Goal: Task Accomplishment & Management: Manage account settings

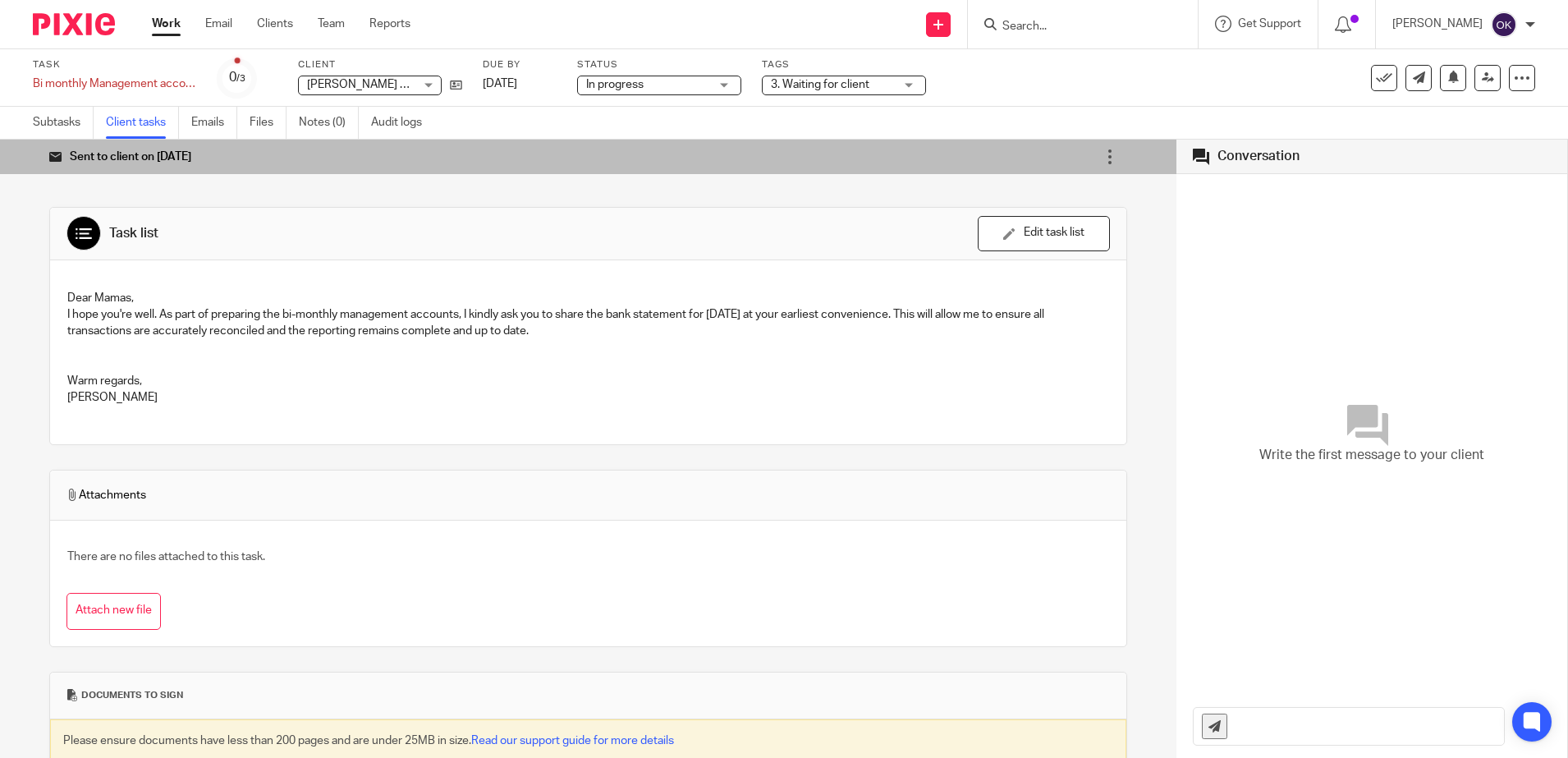
click at [56, 19] on img at bounding box center [74, 24] width 82 height 22
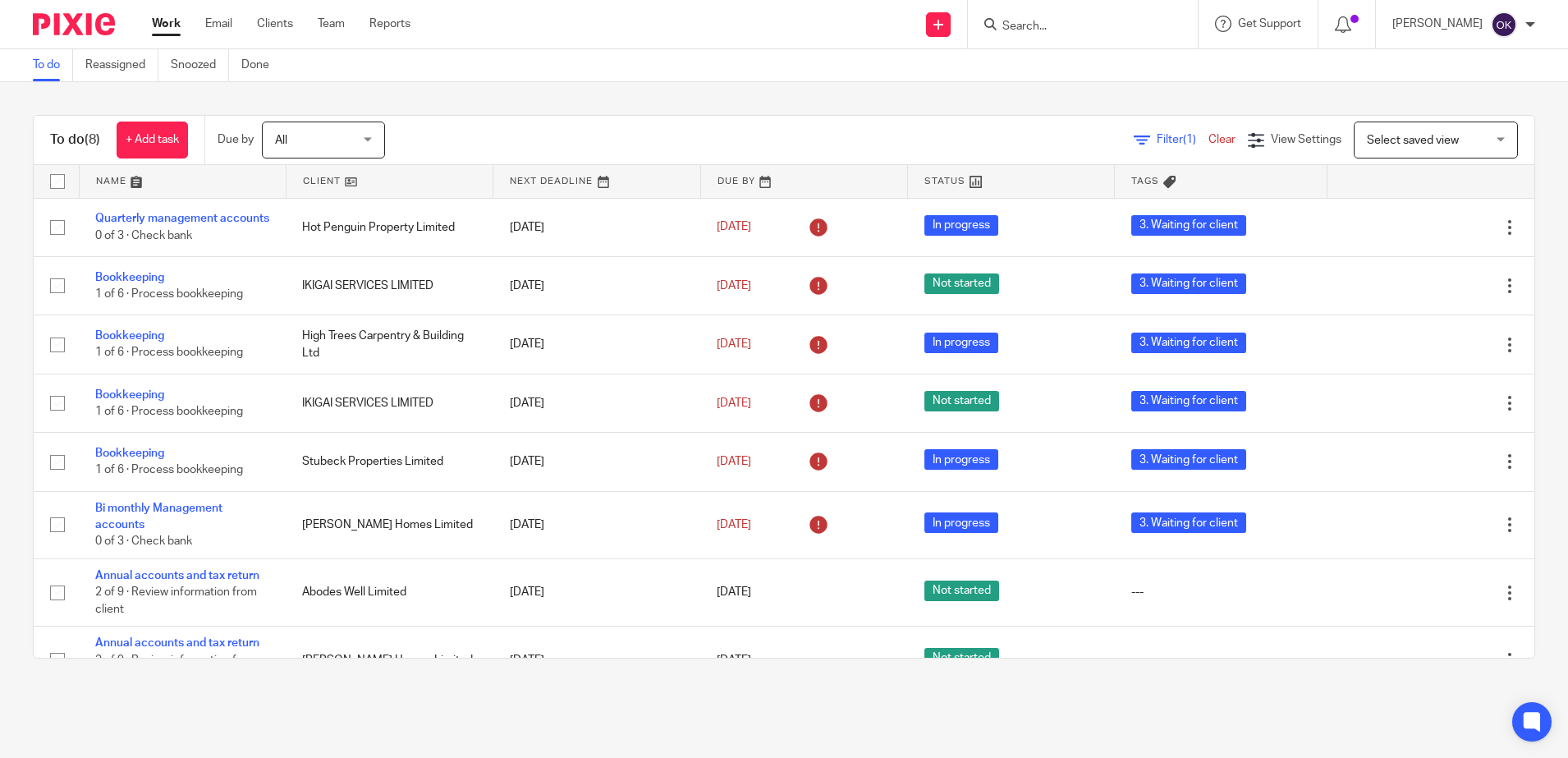
scroll to position [45, 0]
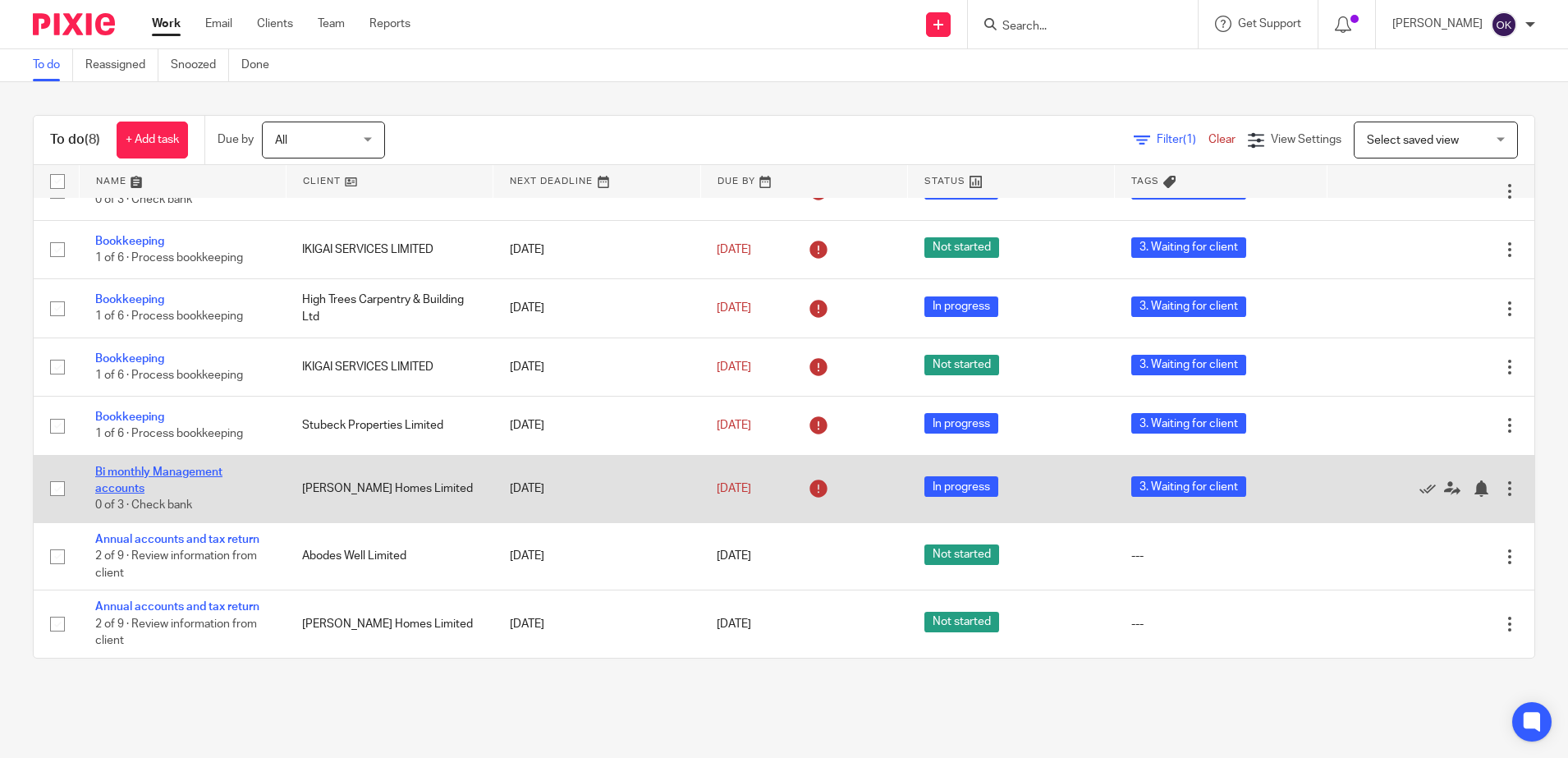
click at [119, 473] on link "Bi monthly Management accounts" at bounding box center [159, 480] width 127 height 28
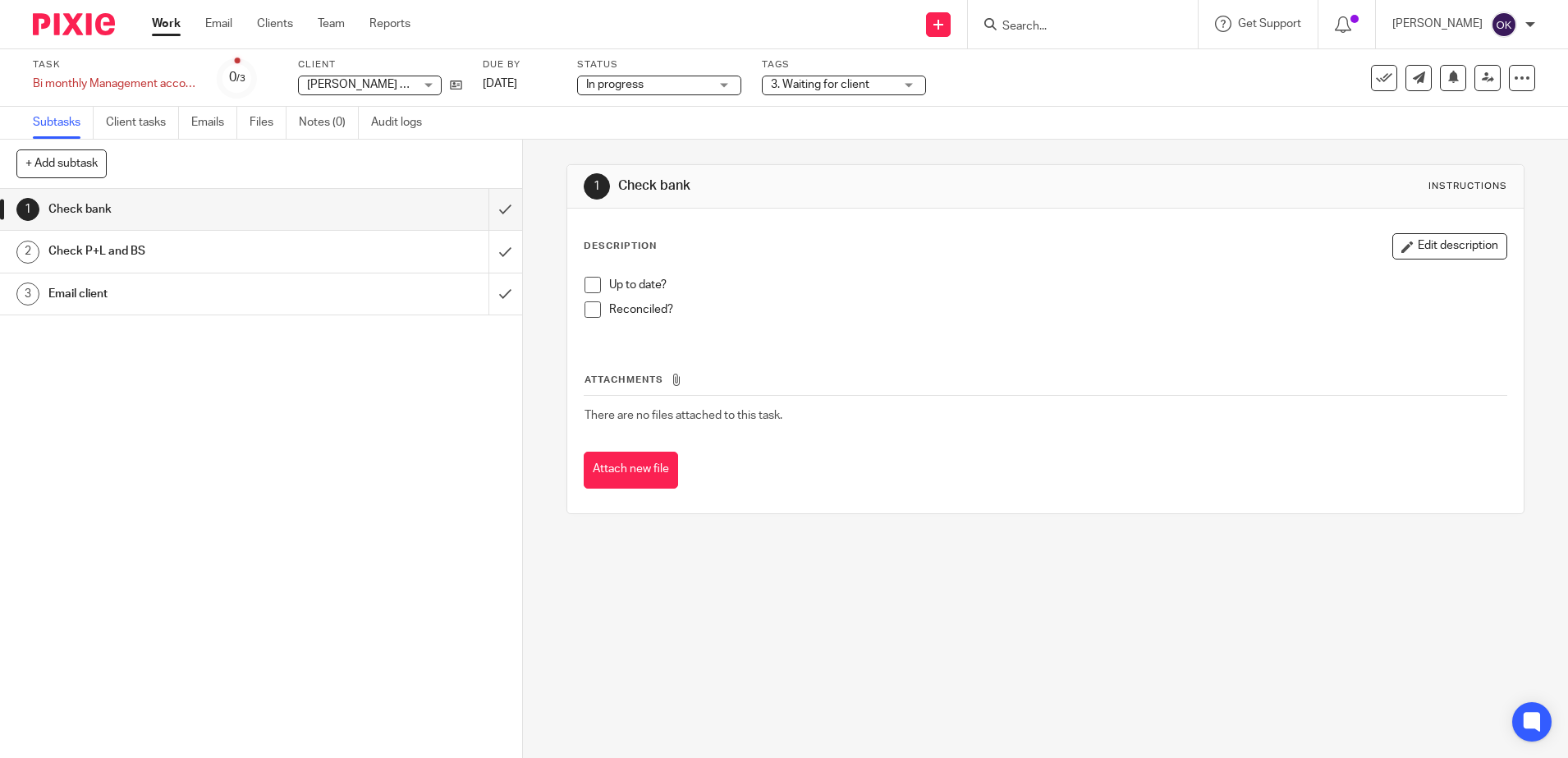
click at [823, 84] on span "3. Waiting for client" at bounding box center [820, 84] width 99 height 12
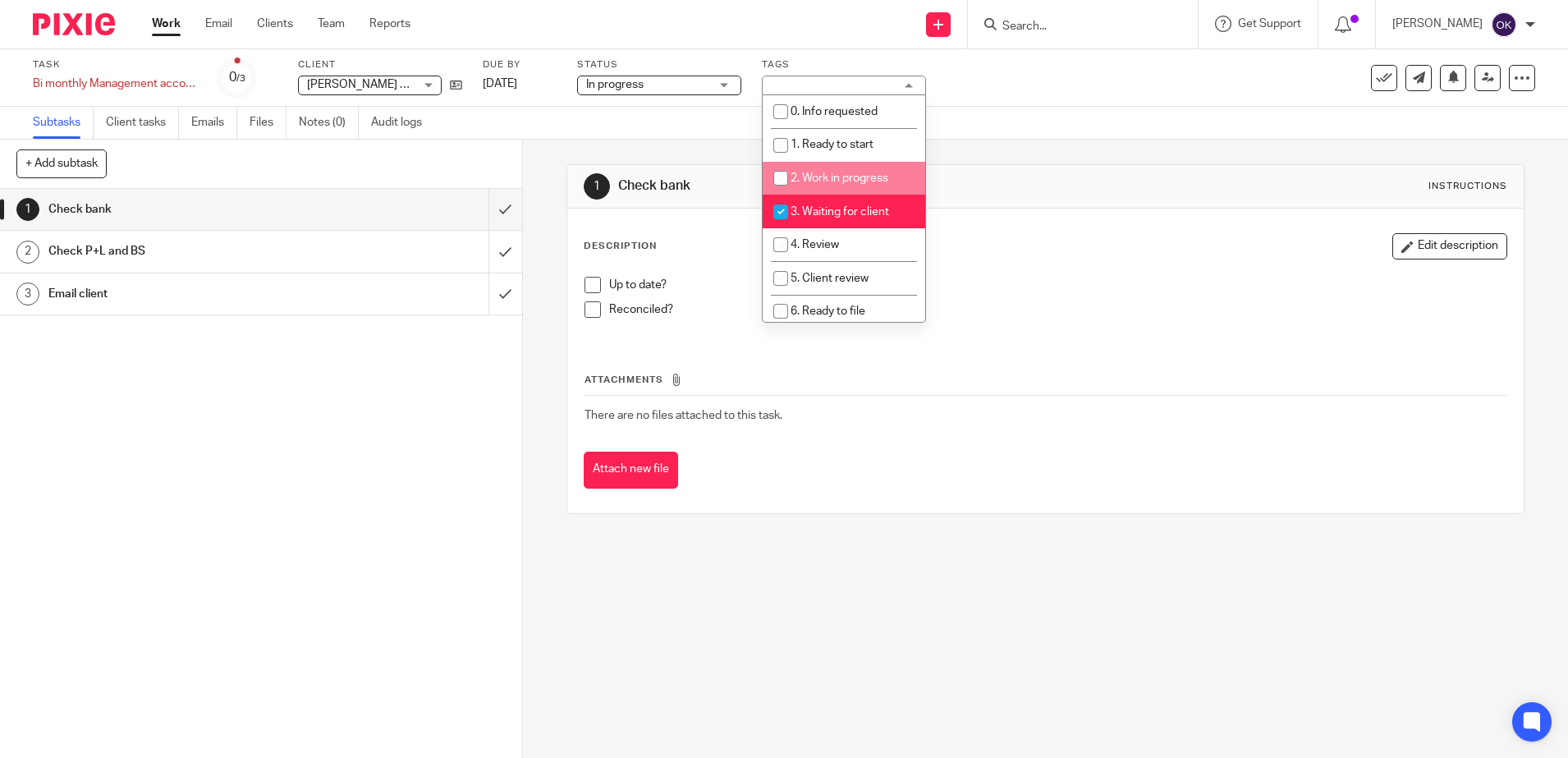
click at [804, 179] on span "2. Work in progress" at bounding box center [840, 177] width 98 height 12
checkbox input "true"
click at [776, 211] on input "checkbox" at bounding box center [780, 211] width 31 height 31
checkbox input "false"
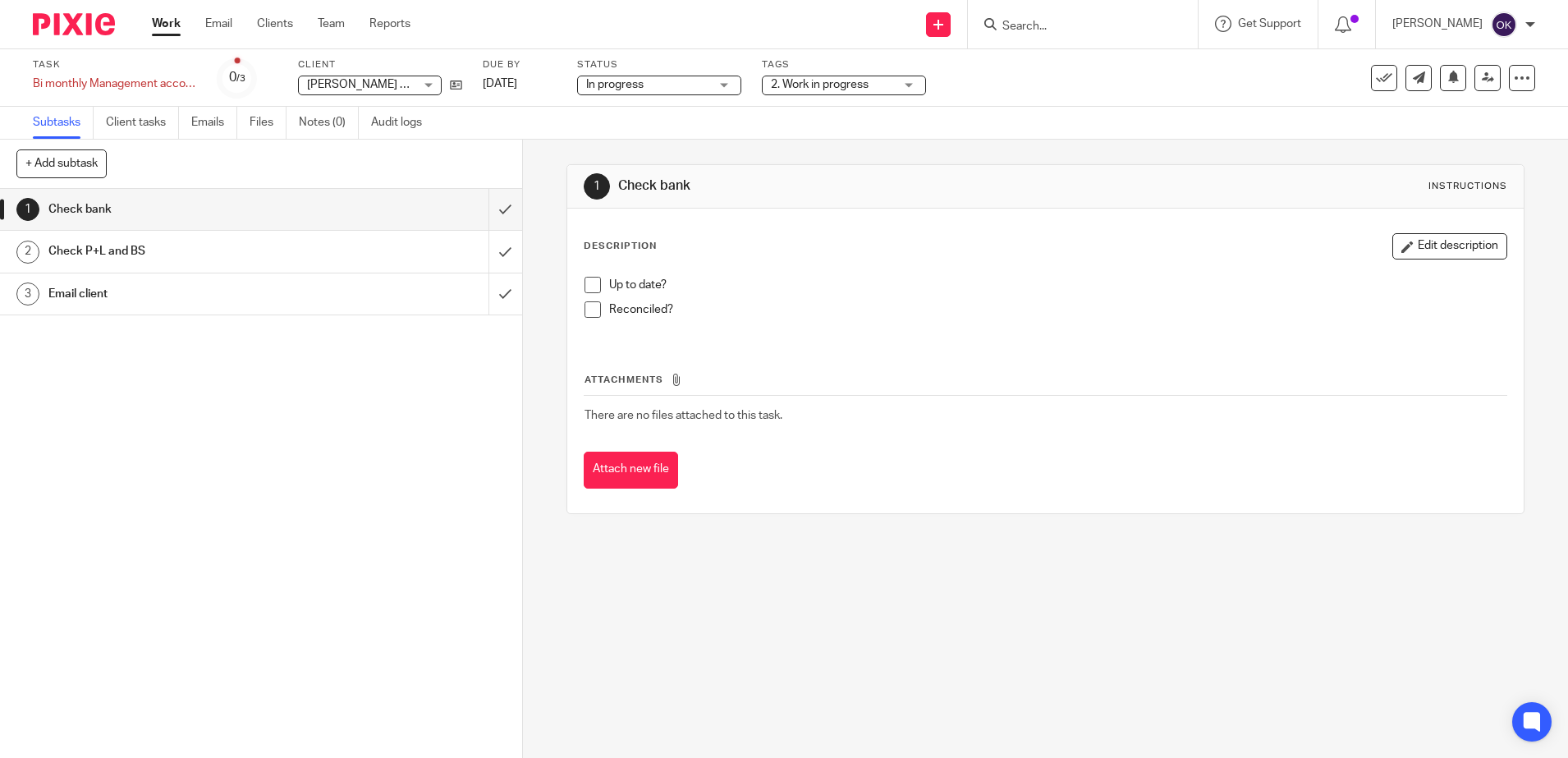
click at [68, 31] on img at bounding box center [74, 24] width 82 height 22
